Goal: Transaction & Acquisition: Purchase product/service

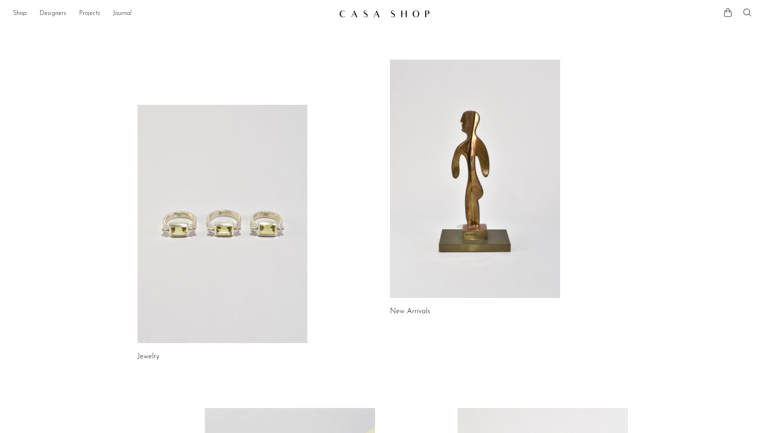
click at [429, 305] on article "New Arrivals" at bounding box center [475, 189] width 170 height 258
click at [418, 309] on link "New Arrivals" at bounding box center [410, 311] width 40 height 7
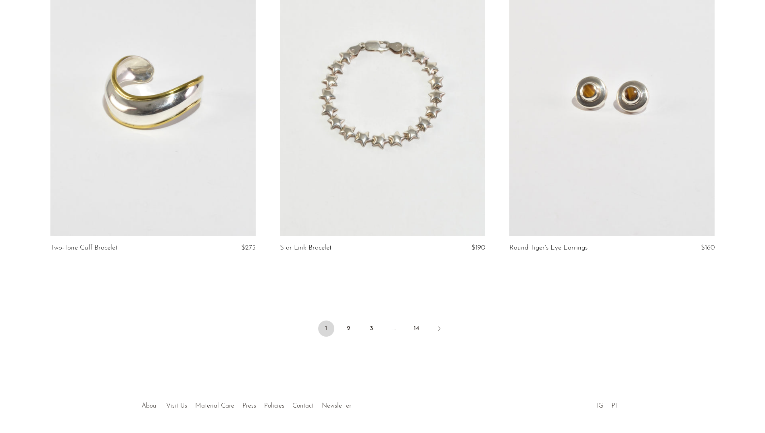
scroll to position [3706, 0]
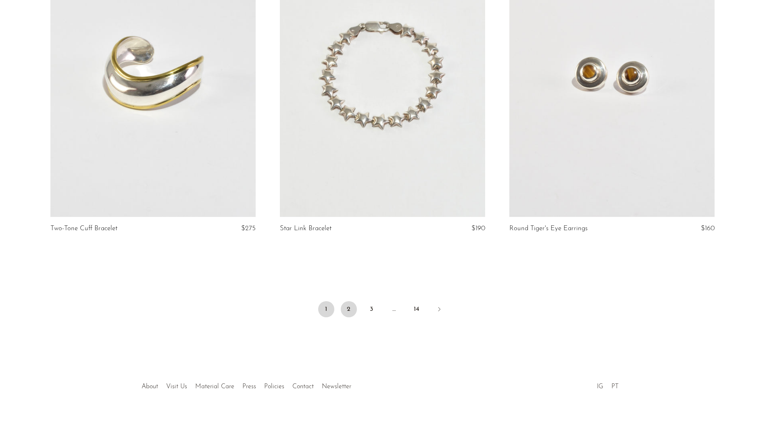
click at [342, 301] on link "2" at bounding box center [349, 309] width 16 height 16
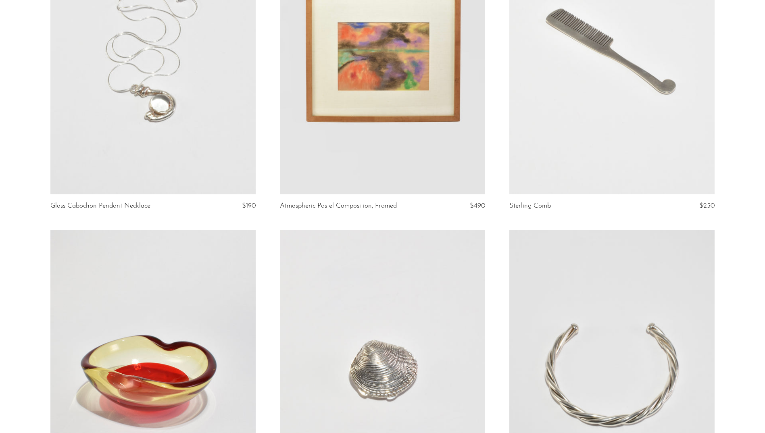
scroll to position [3509, 0]
